Goal: Navigation & Orientation: Go to known website

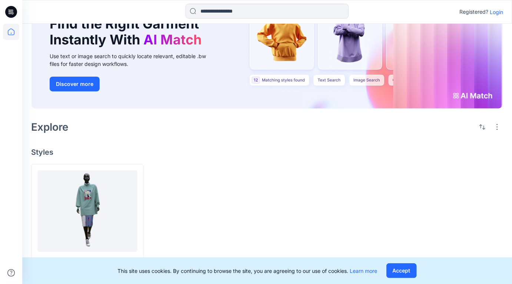
scroll to position [65, 0]
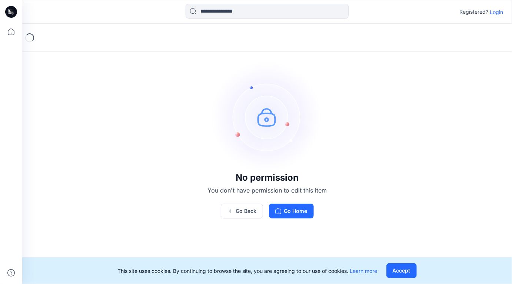
click at [496, 12] on p "Login" at bounding box center [496, 12] width 13 height 8
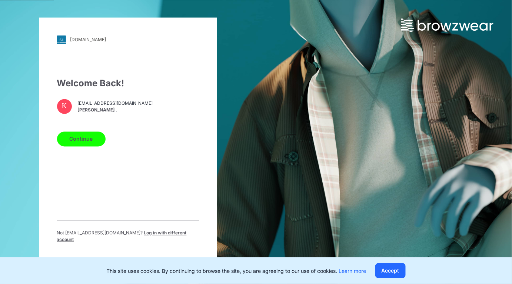
click at [80, 137] on button "Continue" at bounding box center [81, 139] width 49 height 15
click at [87, 141] on button "Continue" at bounding box center [81, 139] width 49 height 15
click at [89, 144] on button "Continue" at bounding box center [81, 139] width 49 height 15
click at [392, 272] on button "Accept" at bounding box center [391, 271] width 30 height 15
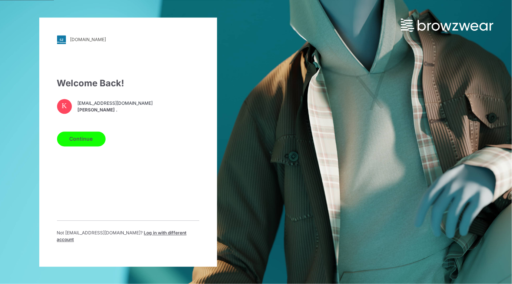
click at [86, 139] on button "Continue" at bounding box center [81, 139] width 49 height 15
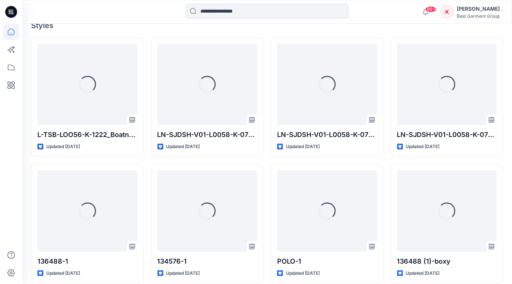
scroll to position [211, 0]
